Goal: Find specific page/section: Find specific page/section

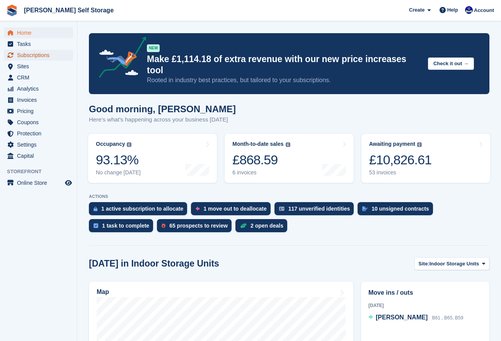
click at [21, 57] on span "Subscriptions" at bounding box center [40, 55] width 46 height 11
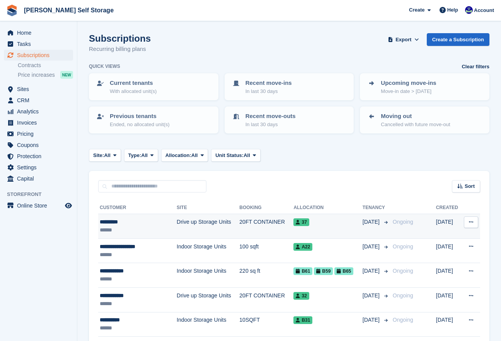
scroll to position [2, 0]
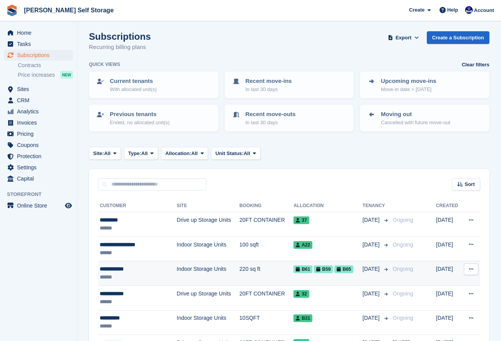
click at [197, 269] on td "Indoor Storage Units" at bounding box center [208, 273] width 63 height 25
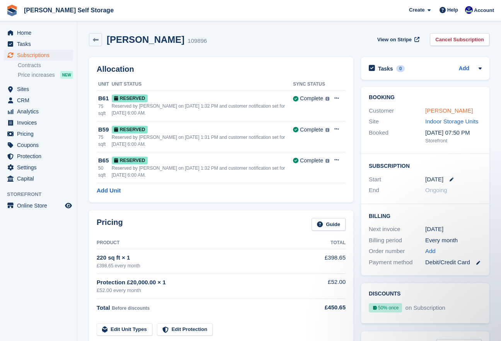
click at [429, 113] on link "[PERSON_NAME]" at bounding box center [449, 110] width 48 height 7
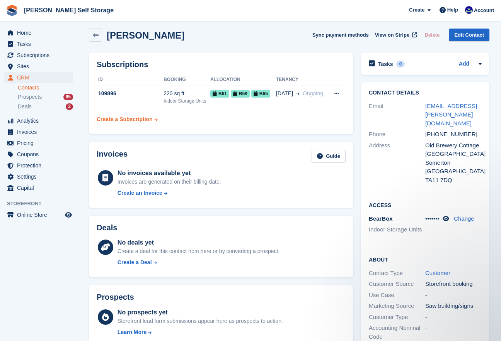
scroll to position [5, 0]
